Goal: Information Seeking & Learning: Learn about a topic

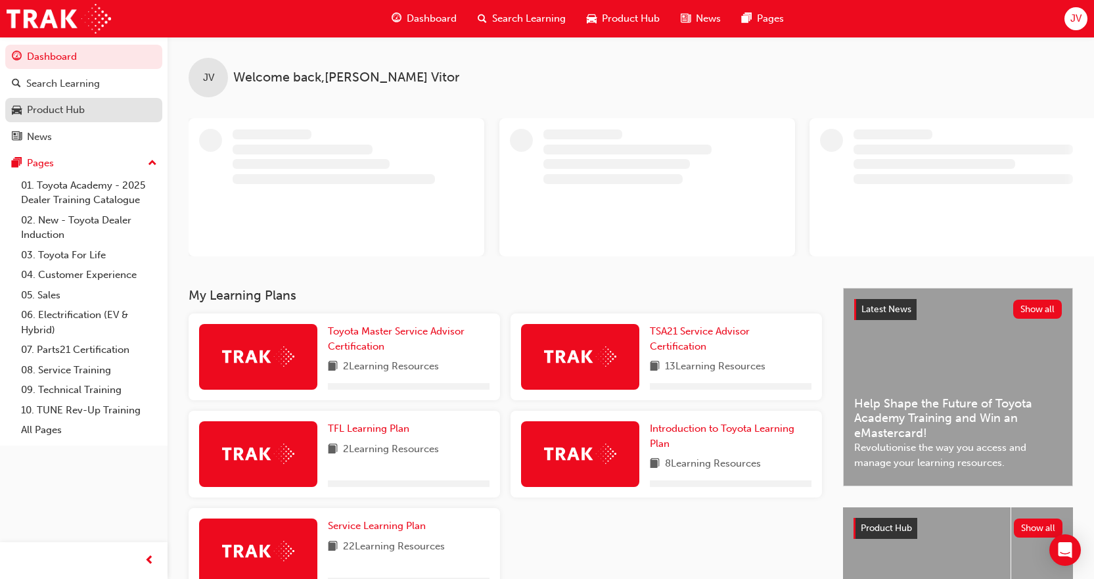
click at [59, 116] on div "Product Hub" at bounding box center [56, 110] width 58 height 15
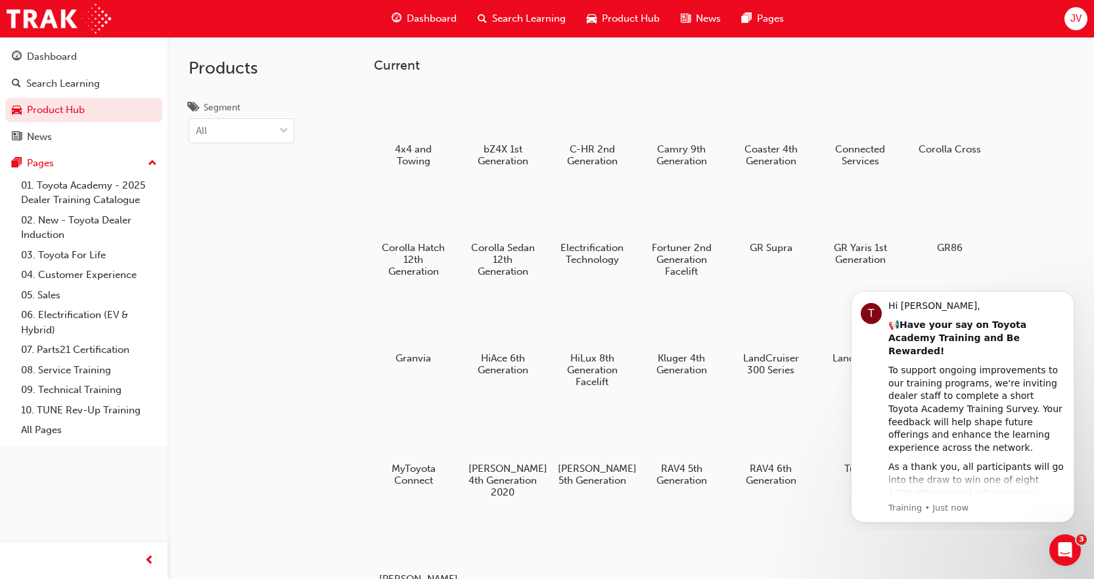
click at [714, 535] on div "4x4 and Towing bZ4X 1st Generation C-HR 2nd Generation Camry 9th Generation Coa…" at bounding box center [723, 347] width 699 height 528
click at [1037, 242] on div "4x4 and Towing bZ4X 1st Generation C-HR 2nd Generation Camry 9th Generation Coa…" at bounding box center [723, 347] width 699 height 528
click at [1072, 296] on icon "Dismiss notification" at bounding box center [1070, 294] width 5 height 5
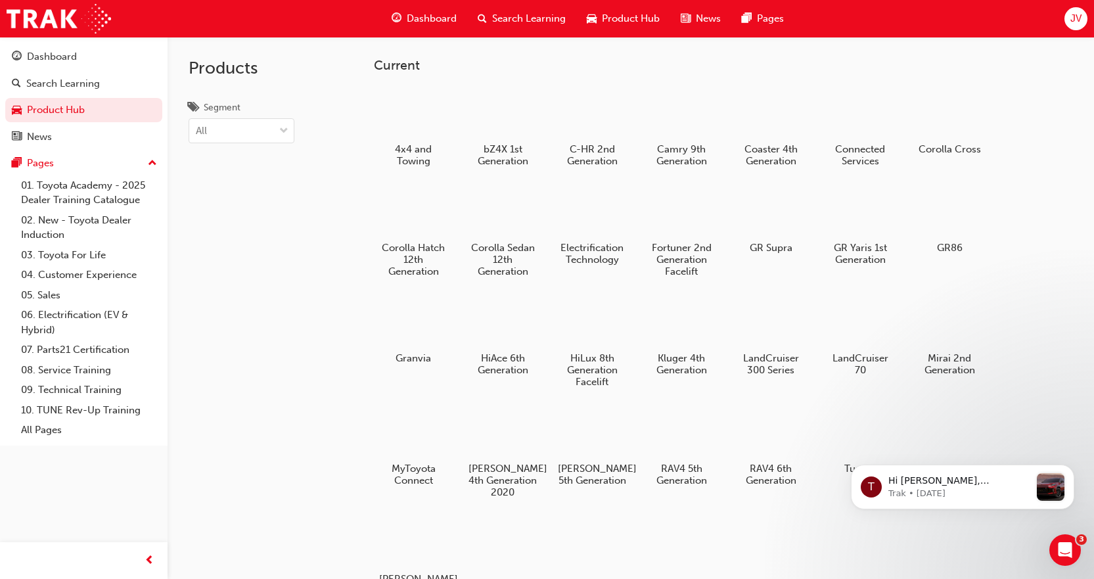
click at [1043, 379] on div "4x4 and Towing bZ4X 1st Generation C-HR 2nd Generation Camry 9th Generation Coa…" at bounding box center [723, 347] width 699 height 528
click at [595, 319] on div at bounding box center [591, 321] width 73 height 53
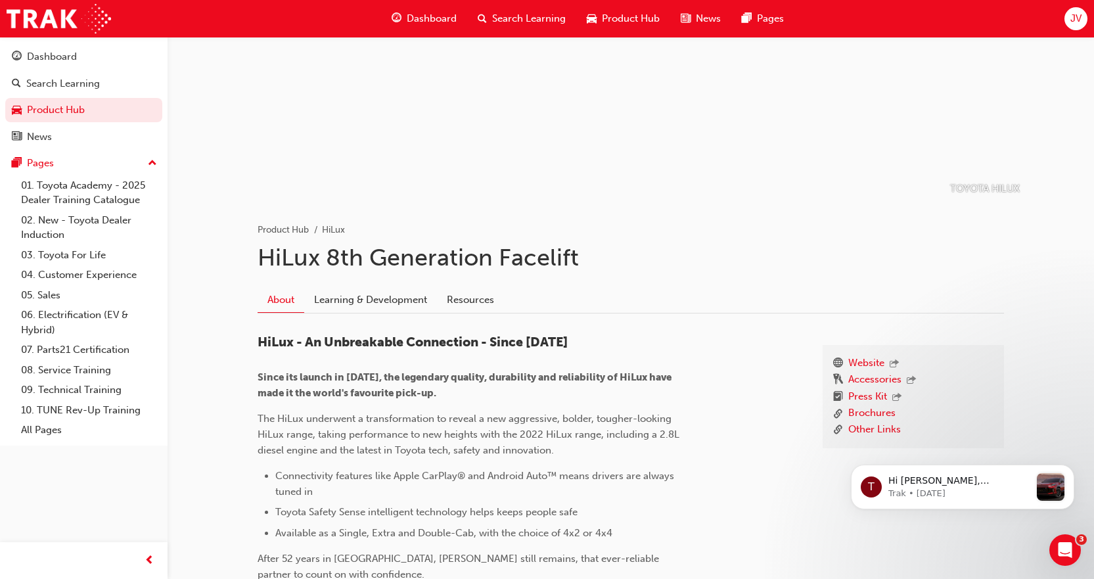
scroll to position [79, 0]
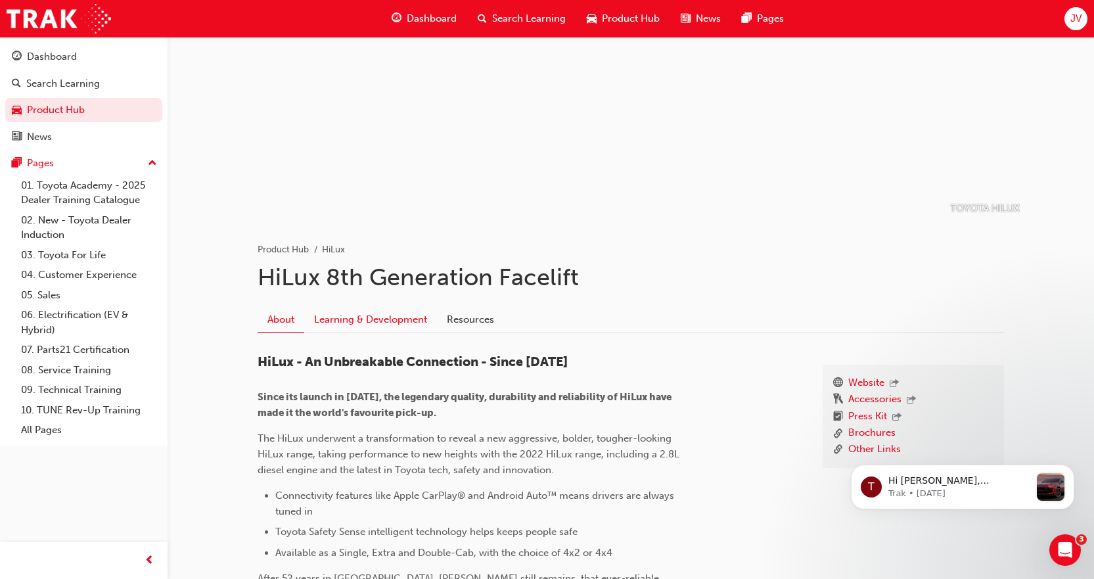
click at [361, 323] on link "Learning & Development" at bounding box center [370, 319] width 133 height 25
